Goal: Information Seeking & Learning: Check status

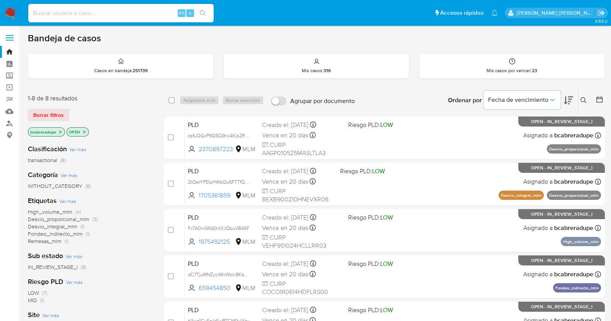
click at [62, 221] on span "Desvio_proporcional_mlm" at bounding box center [58, 220] width 61 height 8
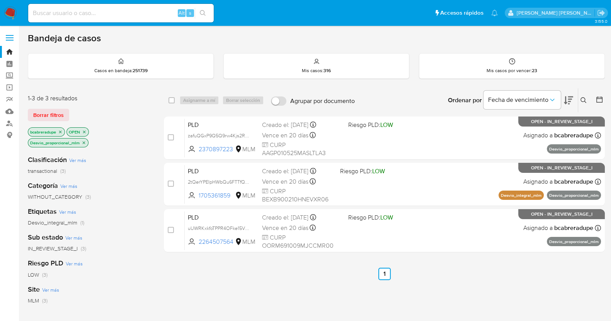
click at [82, 142] on icon "close-filter" at bounding box center [83, 143] width 5 height 5
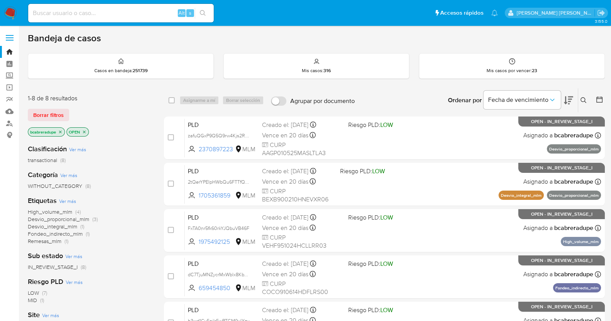
click at [55, 234] on span "Fondeo_indirecto_mlm" at bounding box center [55, 234] width 55 height 8
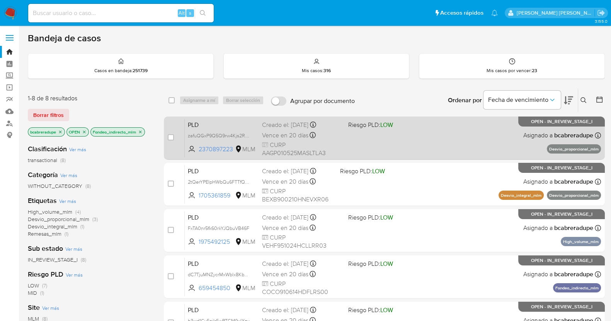
click at [298, 134] on span "Vence en 20 días" at bounding box center [285, 135] width 46 height 8
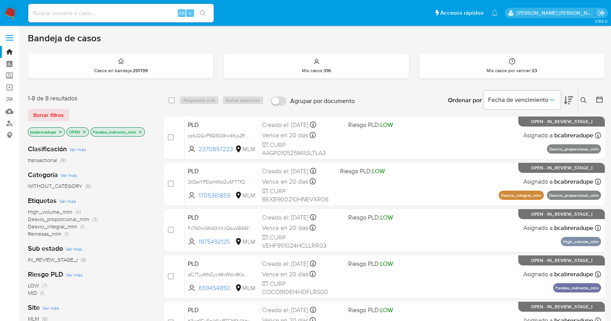
click at [143, 131] on icon "close-filter" at bounding box center [140, 132] width 5 height 5
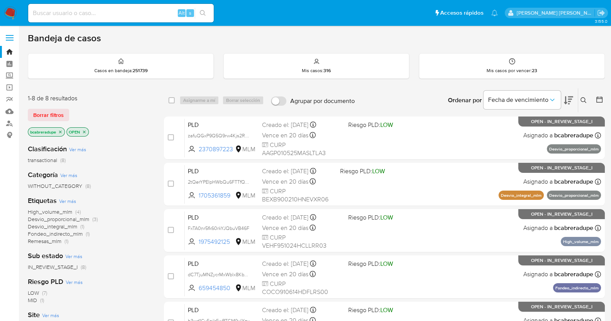
click at [45, 234] on span "Fondeo_indirecto_mlm" at bounding box center [55, 234] width 55 height 8
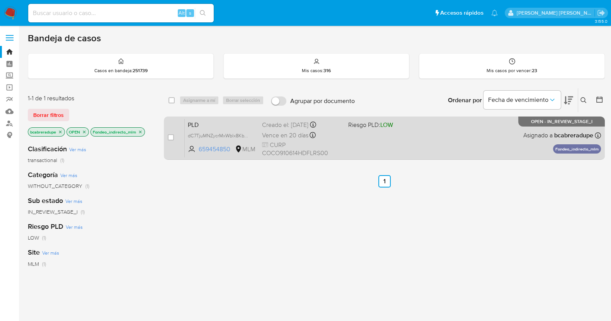
click at [278, 129] on div "PLD dC7TjuMNZycrMxWblx8KbW6w 659454850 MLM Riesgo PLD: LOW Creado el: 12/07/202…" at bounding box center [393, 138] width 416 height 39
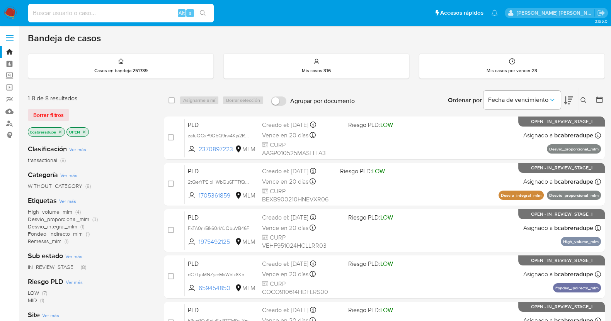
click at [122, 18] on input at bounding box center [120, 13] width 185 height 10
paste input "1253051480"
type input "1253051480"
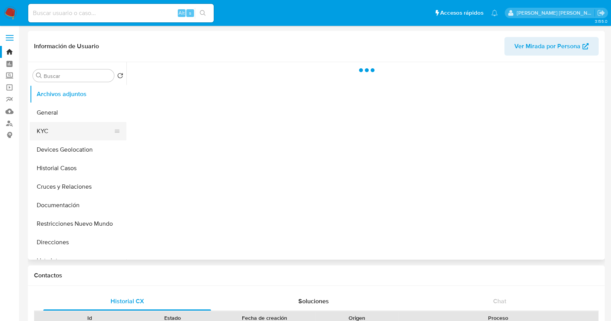
click at [55, 132] on button "KYC" at bounding box center [75, 131] width 90 height 19
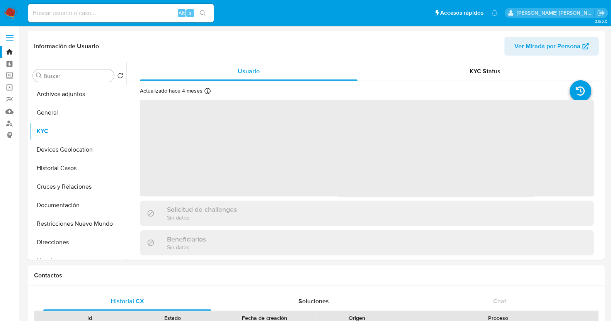
select select "10"
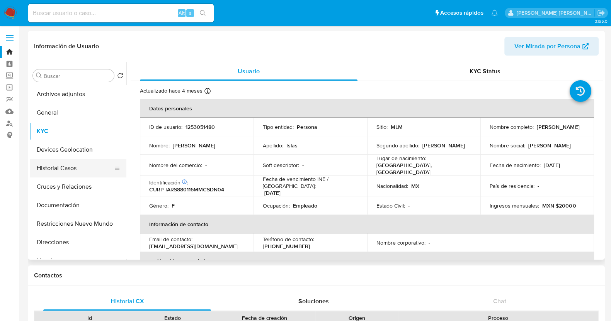
click at [81, 165] on button "Historial Casos" at bounding box center [75, 168] width 90 height 19
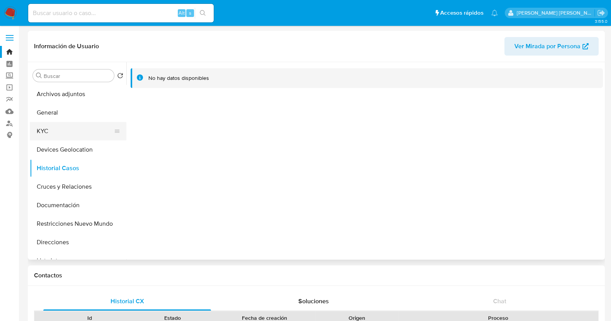
click at [65, 131] on button "KYC" at bounding box center [75, 131] width 90 height 19
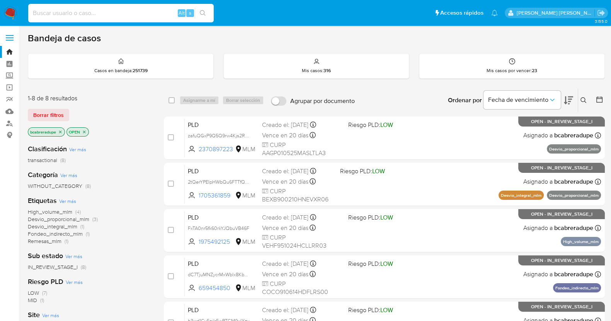
click at [128, 14] on input at bounding box center [120, 13] width 185 height 10
paste input "1196224011"
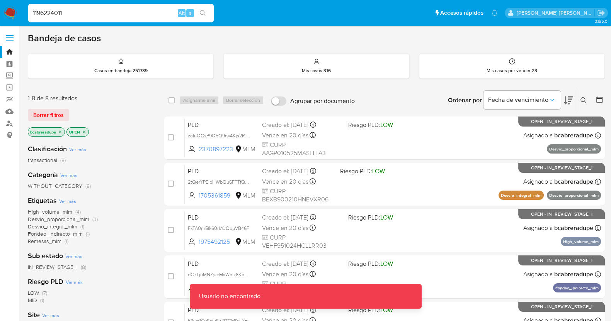
click at [100, 18] on input "1196224011" at bounding box center [120, 13] width 185 height 10
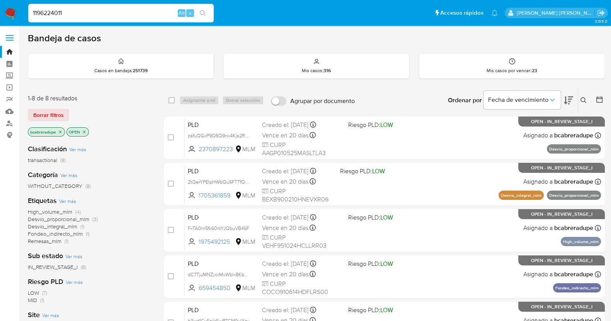
type input "1196224011"
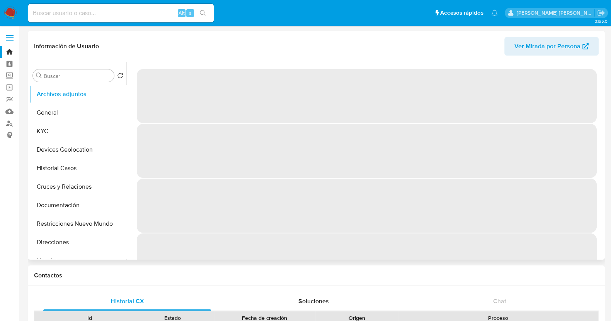
select select "10"
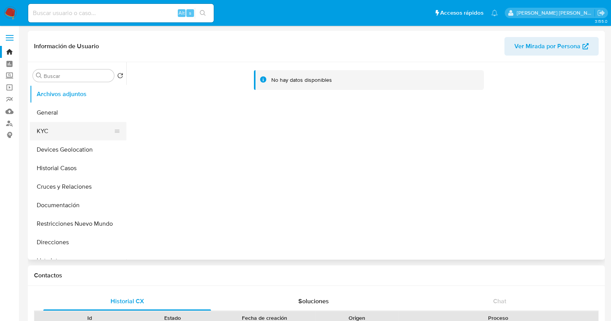
click at [39, 134] on button "KYC" at bounding box center [75, 131] width 90 height 19
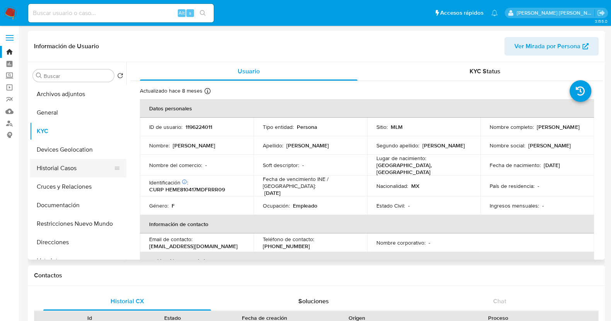
click at [66, 168] on button "Historial Casos" at bounding box center [75, 168] width 90 height 19
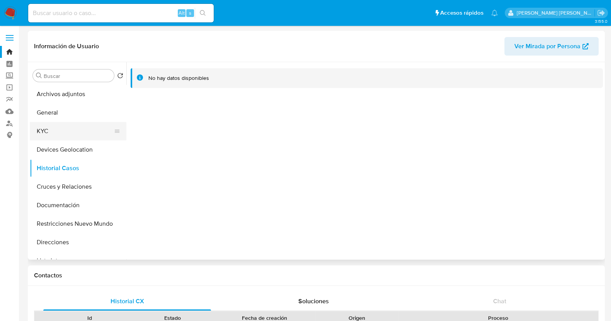
click at [55, 134] on button "KYC" at bounding box center [75, 131] width 90 height 19
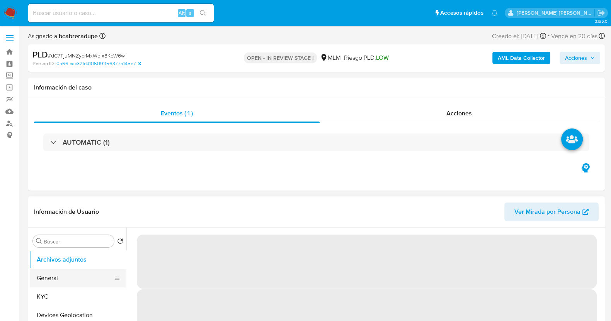
drag, startPoint x: 40, startPoint y: 298, endPoint x: 118, endPoint y: 273, distance: 81.5
click at [41, 298] on button "KYC" at bounding box center [78, 297] width 97 height 19
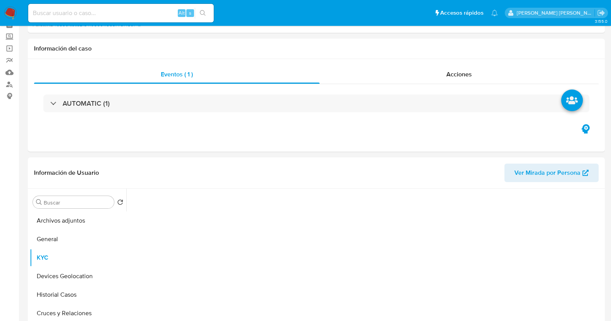
select select "10"
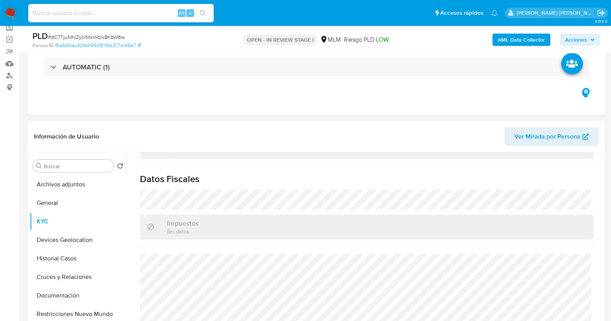
scroll to position [485, 0]
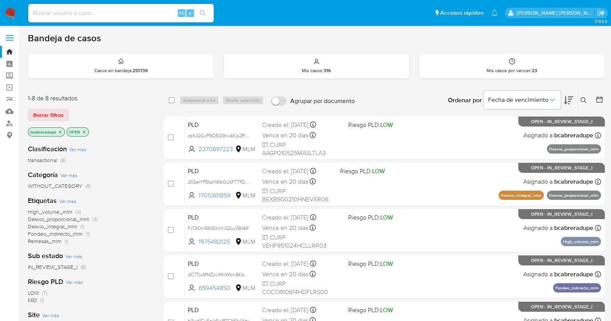
click at [61, 132] on icon "close-filter" at bounding box center [60, 132] width 3 height 3
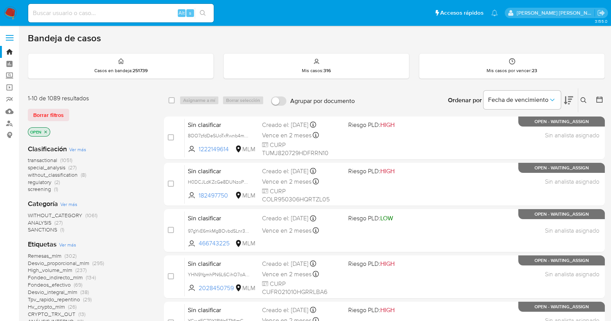
click at [569, 100] on icon at bounding box center [568, 100] width 9 height 9
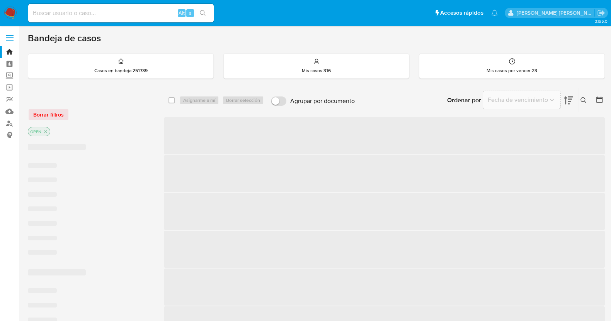
click at [570, 100] on icon at bounding box center [568, 100] width 9 height 9
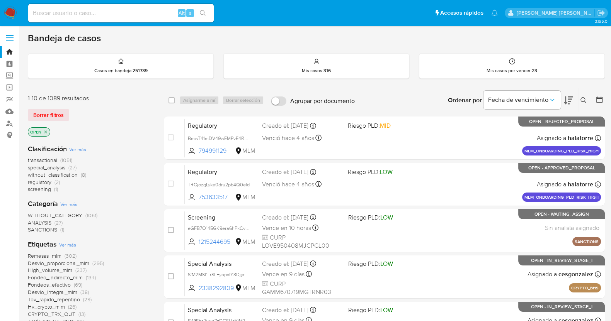
click at [584, 99] on icon at bounding box center [583, 100] width 6 height 6
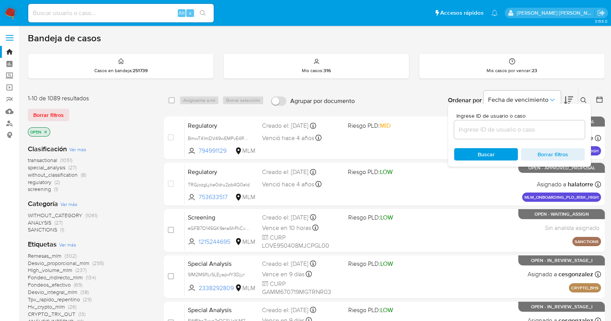
click at [600, 96] on icon at bounding box center [599, 100] width 8 height 8
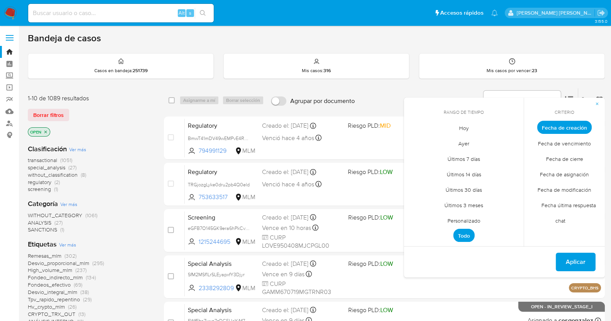
click at [464, 219] on span "Personalizado" at bounding box center [463, 221] width 49 height 16
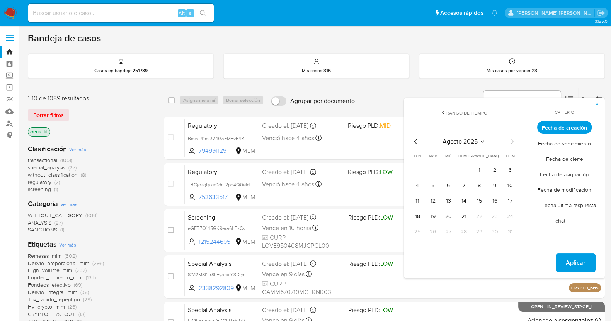
click at [413, 145] on icon "Mes anterior" at bounding box center [415, 141] width 9 height 9
click at [496, 183] on button "12" at bounding box center [494, 186] width 12 height 12
click at [509, 187] on button "13" at bounding box center [510, 186] width 12 height 12
click at [583, 261] on span "Aplicar" at bounding box center [575, 263] width 20 height 17
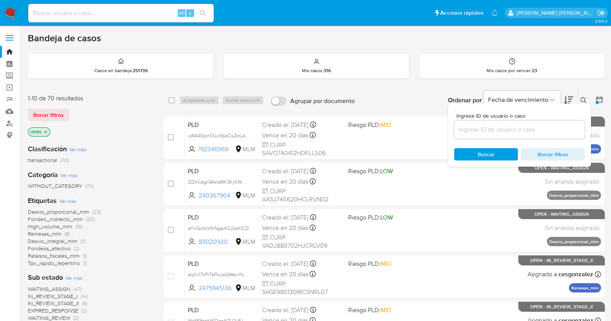
click at [133, 111] on div "Borrar filtros" at bounding box center [90, 115] width 124 height 12
click at [597, 96] on icon at bounding box center [599, 100] width 8 height 8
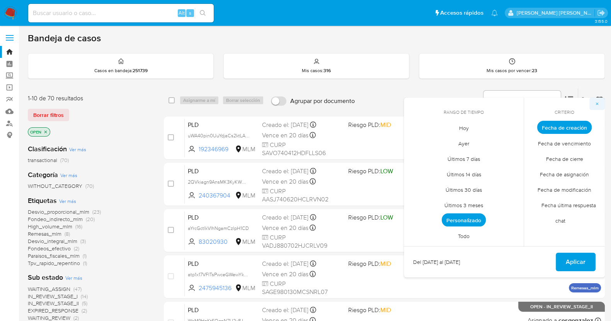
click at [595, 104] on icon "button" at bounding box center [596, 104] width 5 height 5
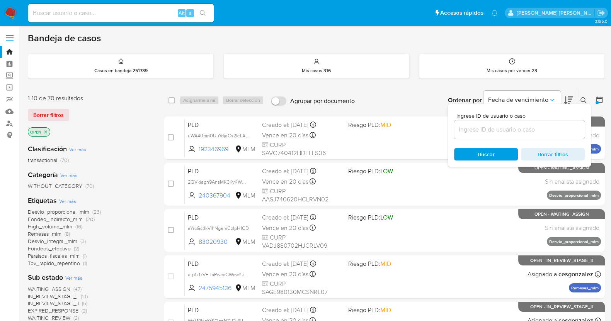
click at [580, 99] on icon at bounding box center [583, 100] width 6 height 6
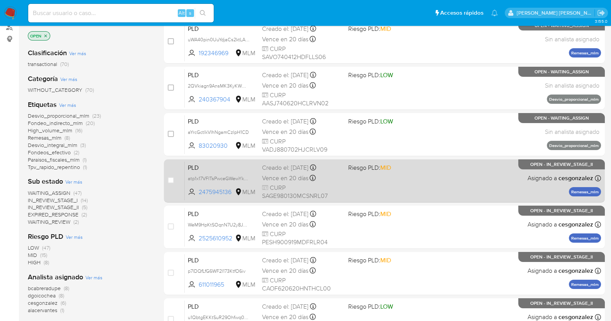
scroll to position [288, 0]
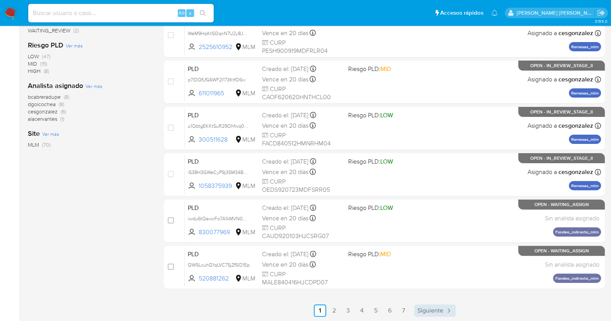
click at [440, 308] on span "Siguiente" at bounding box center [430, 311] width 26 height 6
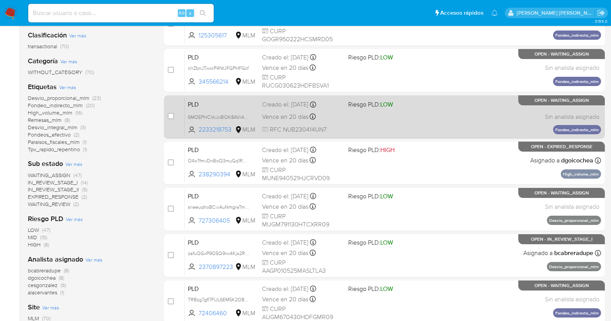
scroll to position [241, 0]
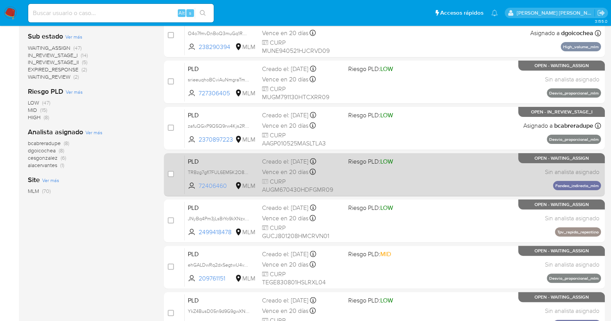
drag, startPoint x: 229, startPoint y: 185, endPoint x: 199, endPoint y: 183, distance: 29.8
click at [199, 183] on span "72406460" at bounding box center [216, 186] width 35 height 8
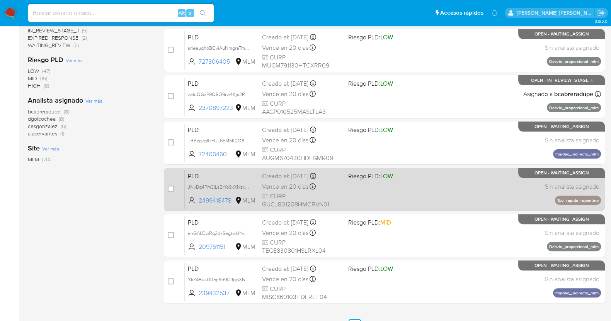
scroll to position [288, 0]
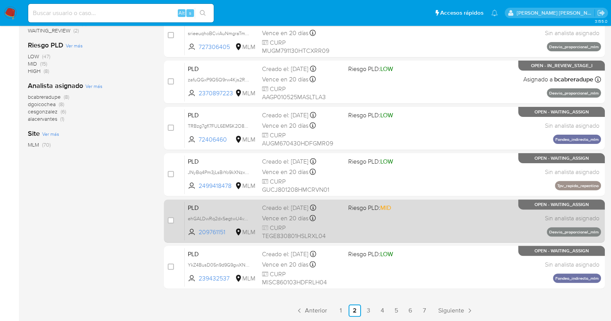
drag, startPoint x: 226, startPoint y: 233, endPoint x: 198, endPoint y: 237, distance: 29.0
click at [199, 235] on span "209761151" at bounding box center [216, 232] width 35 height 8
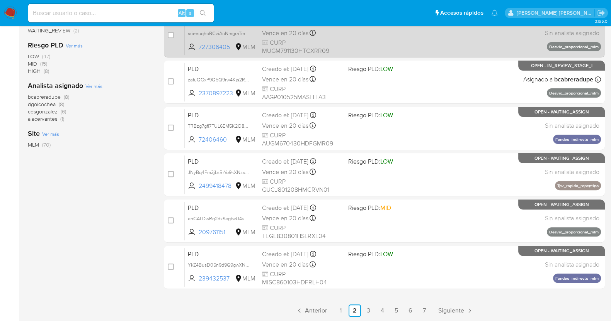
click at [462, 315] on link "Siguiente" at bounding box center [455, 311] width 41 height 12
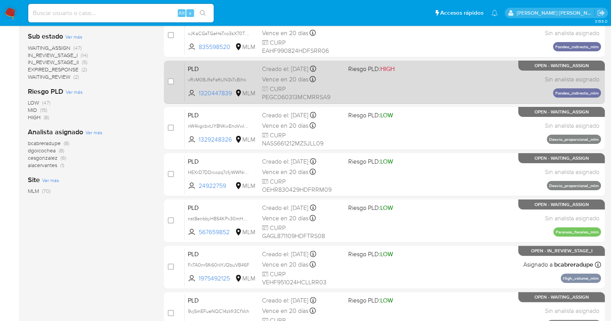
scroll to position [288, 0]
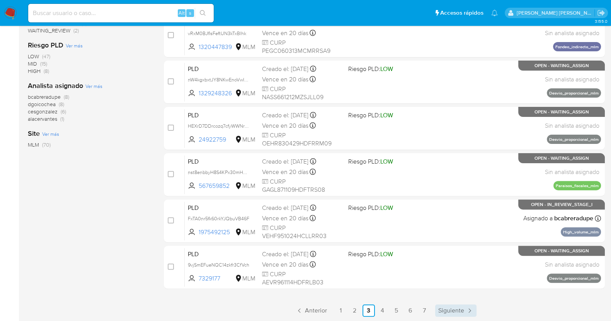
click at [450, 311] on span "Siguiente" at bounding box center [451, 311] width 26 height 6
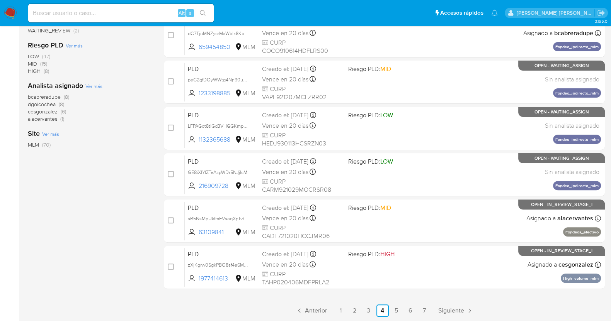
scroll to position [288, 0]
click at [451, 308] on span "Siguiente" at bounding box center [451, 311] width 26 height 6
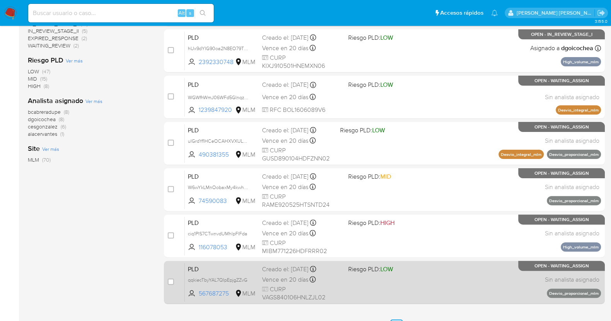
scroll to position [288, 0]
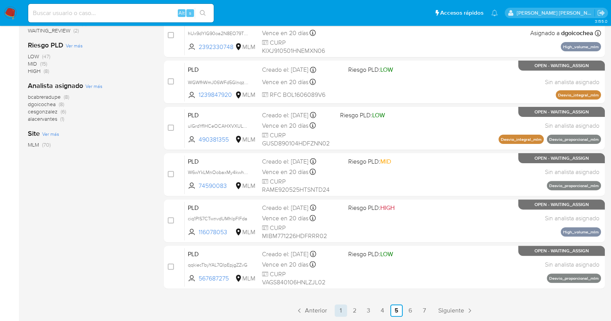
click at [338, 309] on link "1" at bounding box center [340, 311] width 12 height 12
